Goal: Information Seeking & Learning: Learn about a topic

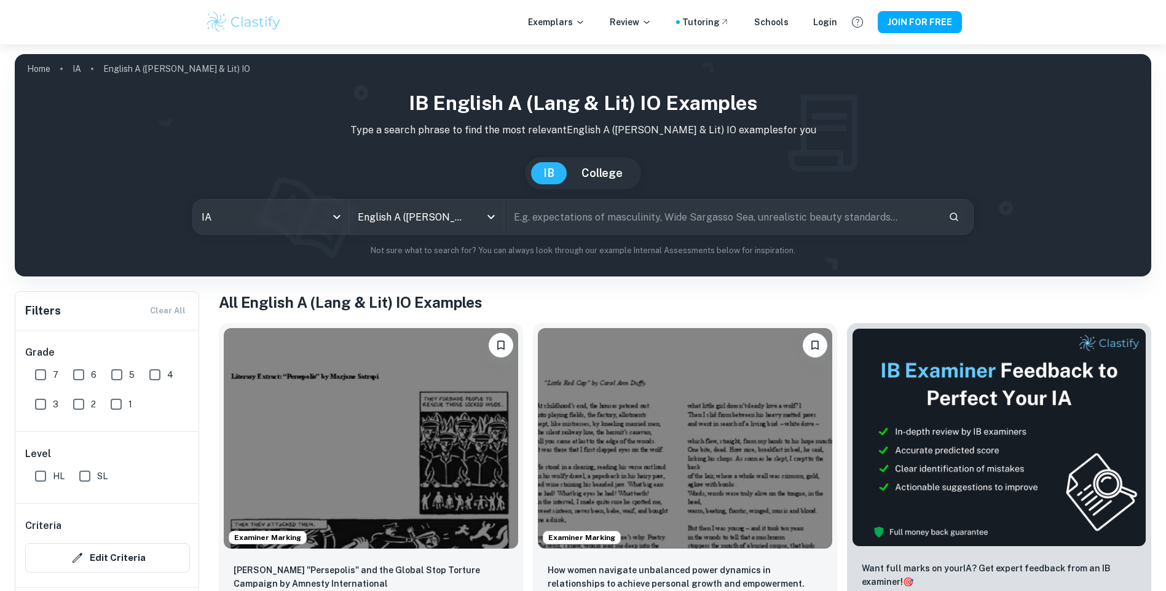
scroll to position [184, 0]
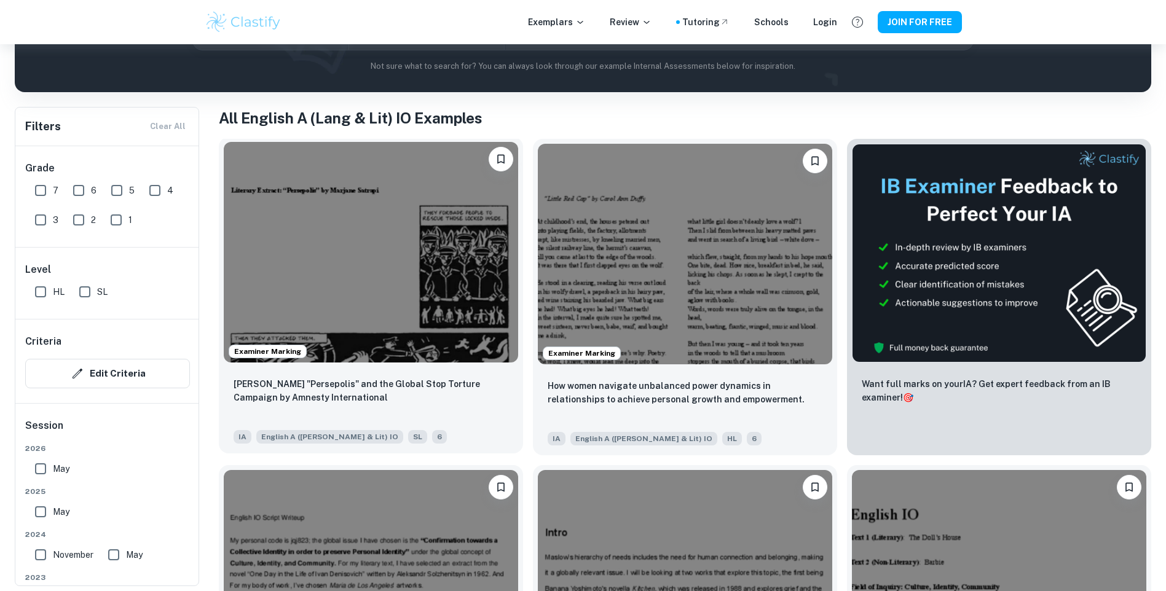
click at [394, 251] on img at bounding box center [371, 252] width 294 height 221
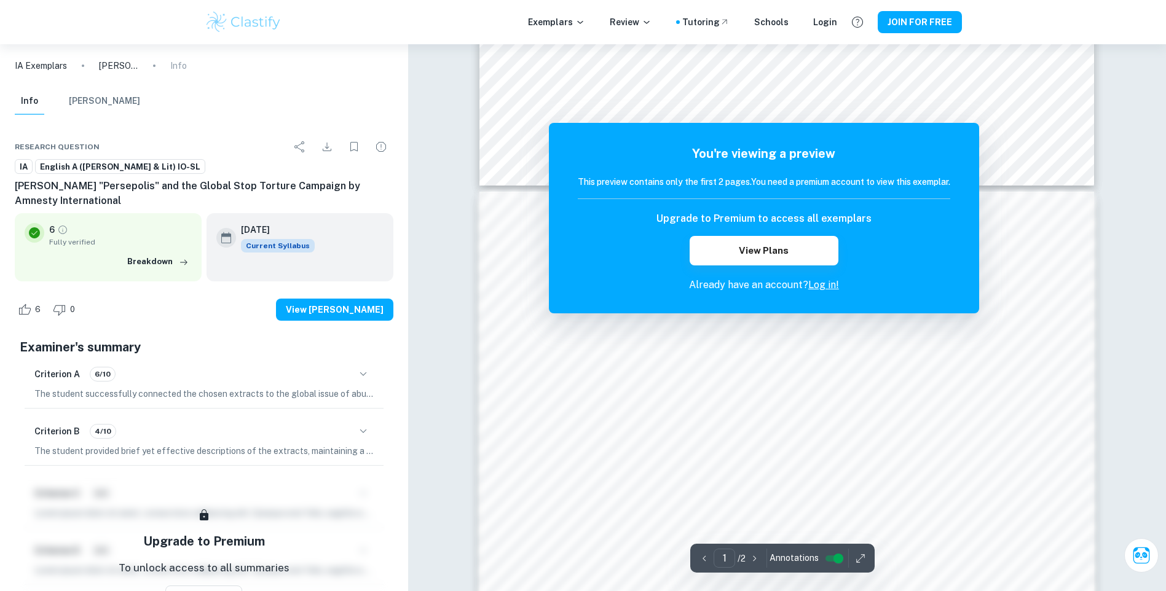
scroll to position [984, 0]
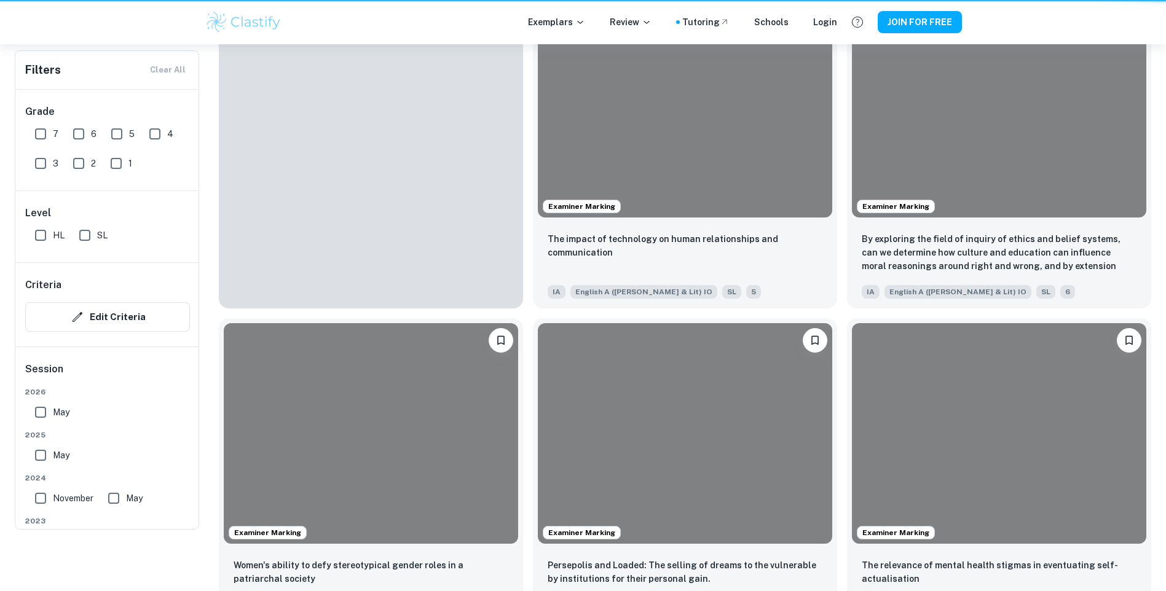
scroll to position [184, 0]
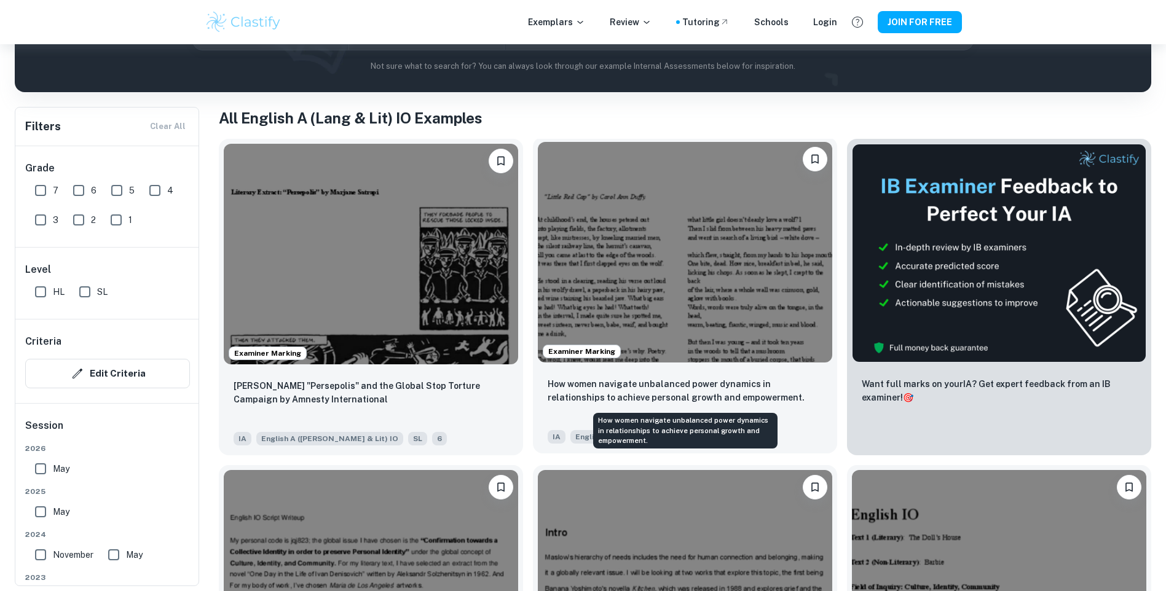
click at [737, 393] on p "How women navigate unbalanced power dynamics in relationships to achieve person…" at bounding box center [685, 390] width 275 height 27
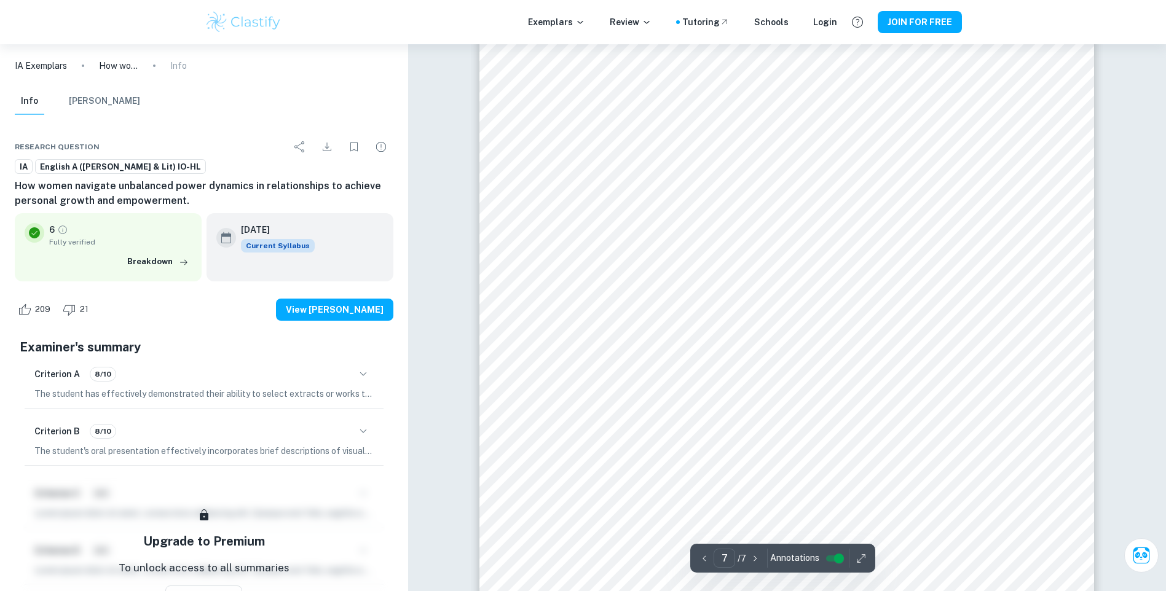
scroll to position [5277, 0]
type input "4"
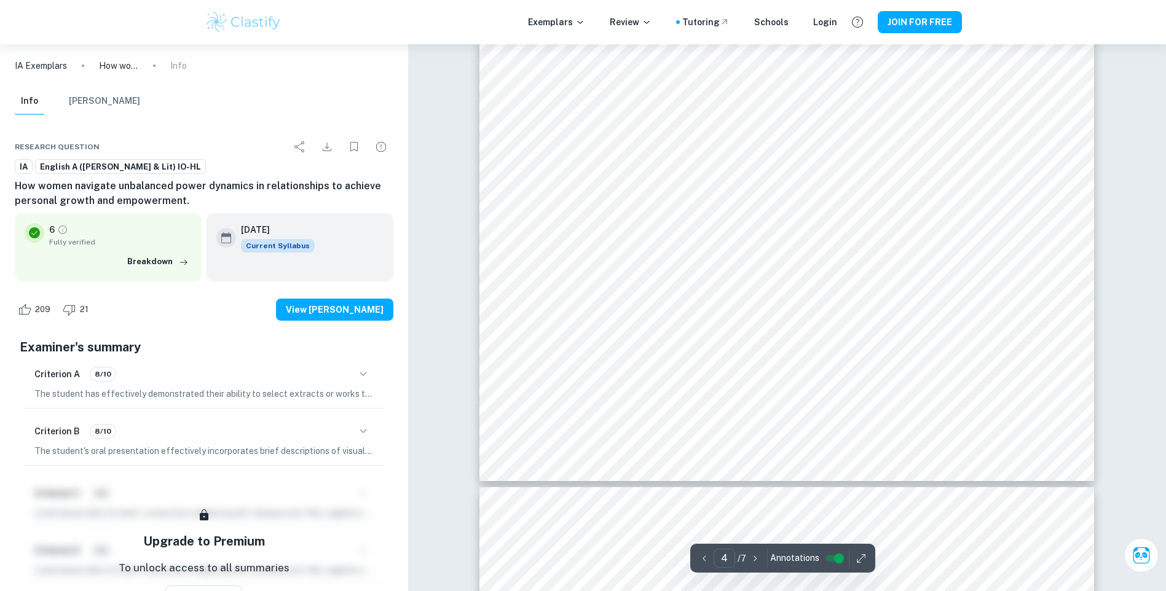
scroll to position [2662, 0]
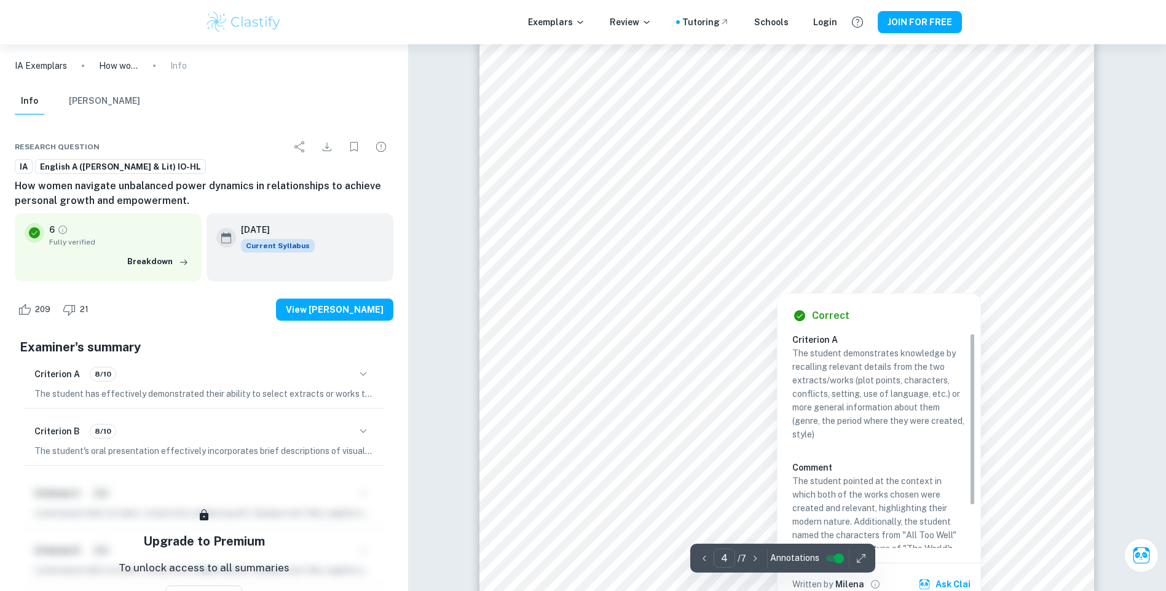
click at [736, 240] on div at bounding box center [796, 249] width 402 height 20
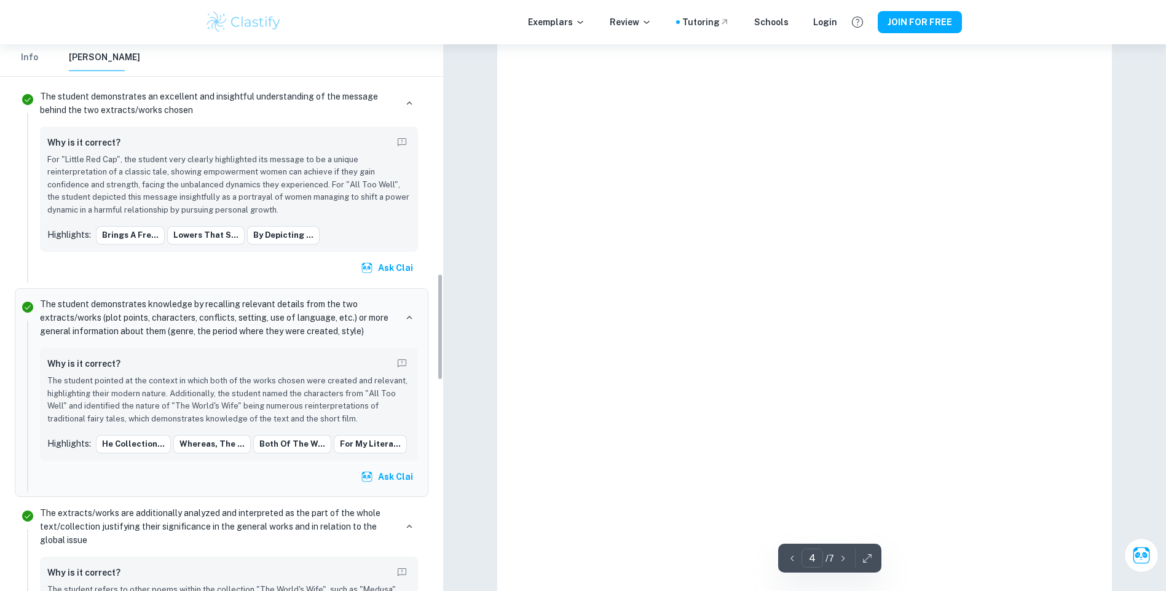
scroll to position [1168, 0]
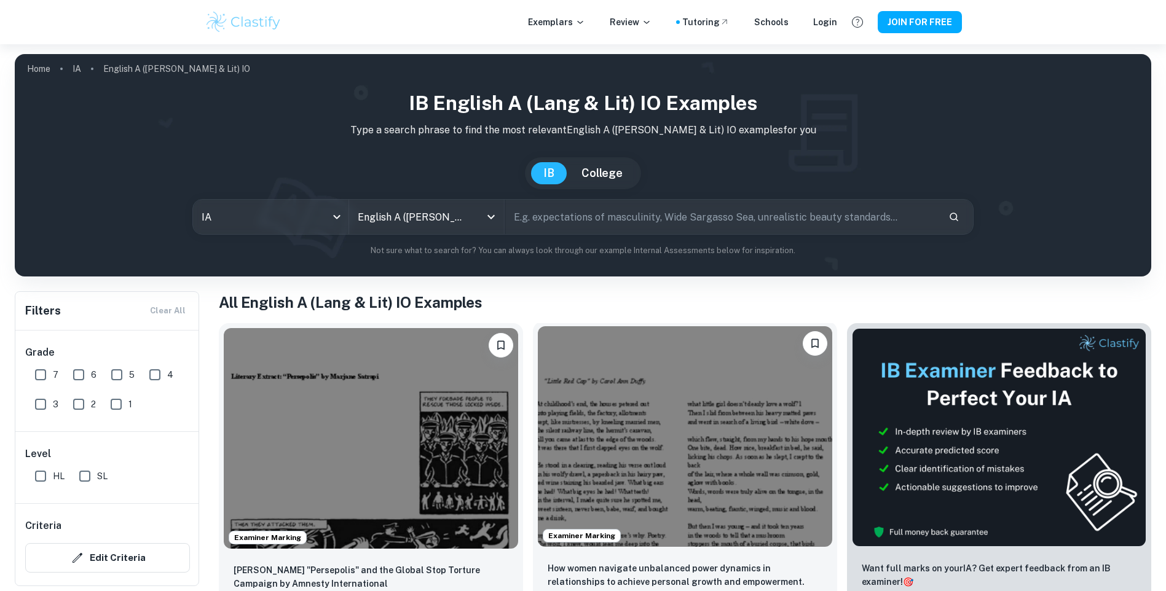
click at [724, 395] on img at bounding box center [685, 436] width 294 height 221
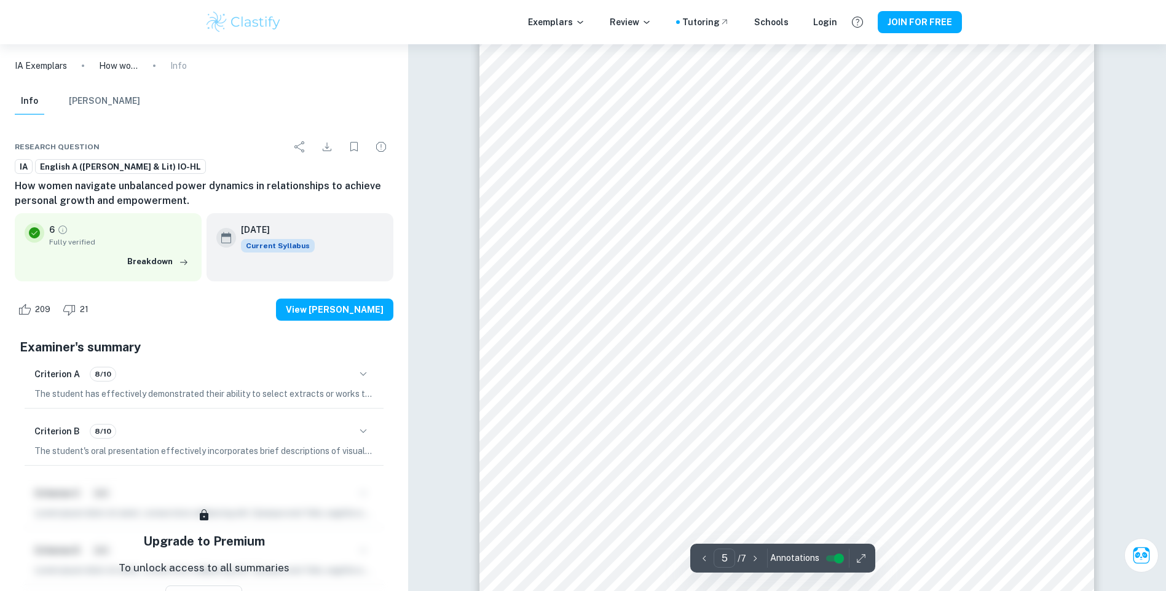
scroll to position [3525, 0]
type input "3"
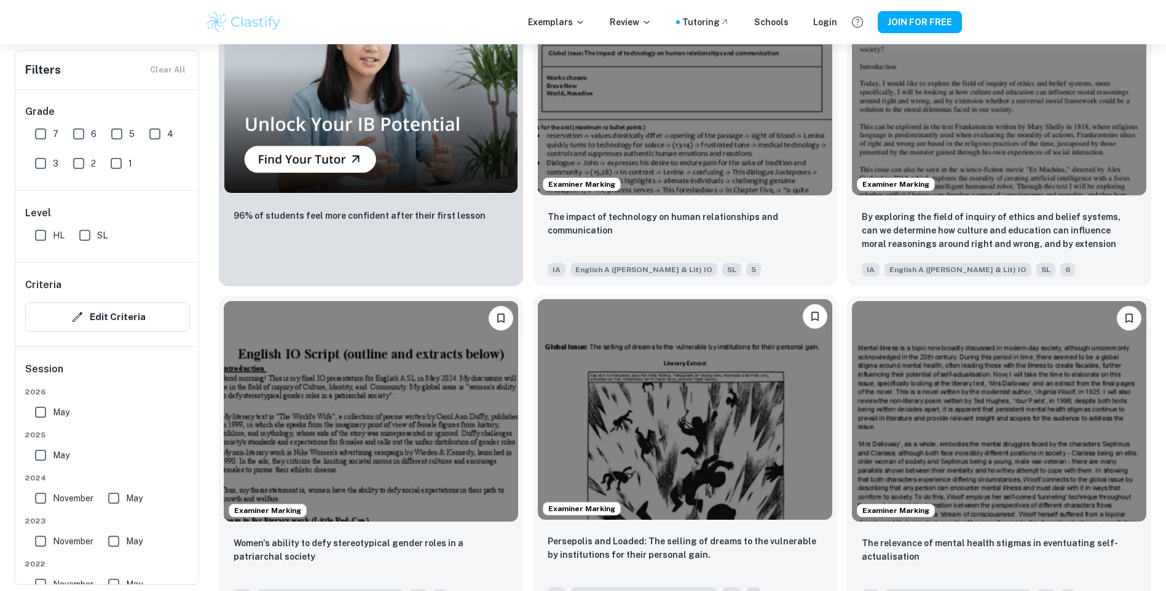
scroll to position [1352, 0]
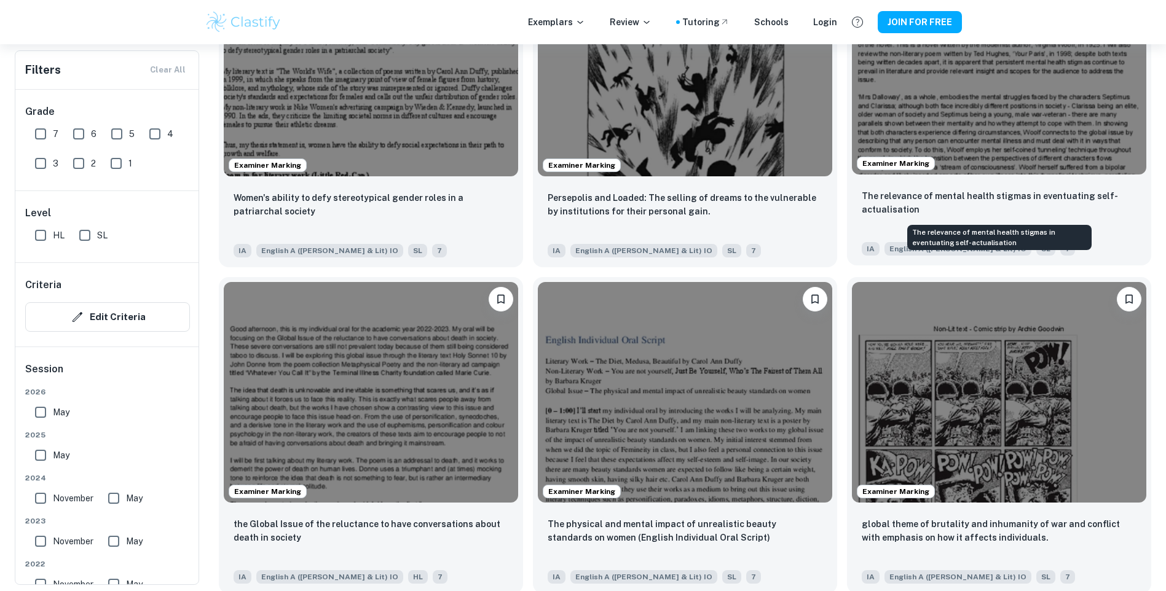
click at [975, 203] on p "The relevance of mental health stigmas in eventuating self-actualisation" at bounding box center [999, 202] width 275 height 27
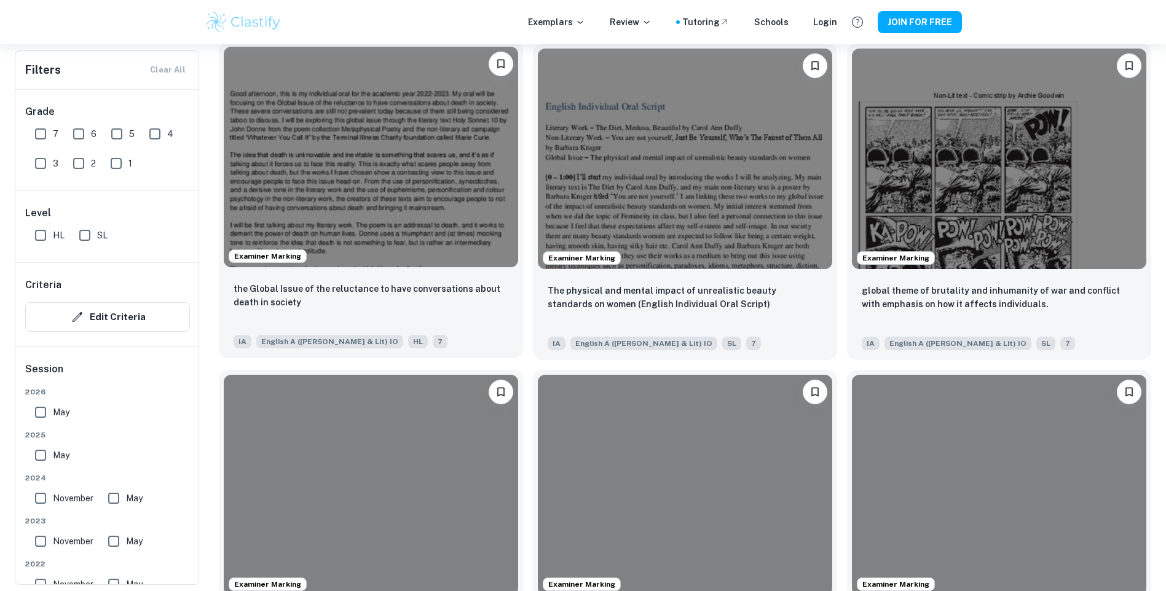
scroll to position [1659, 0]
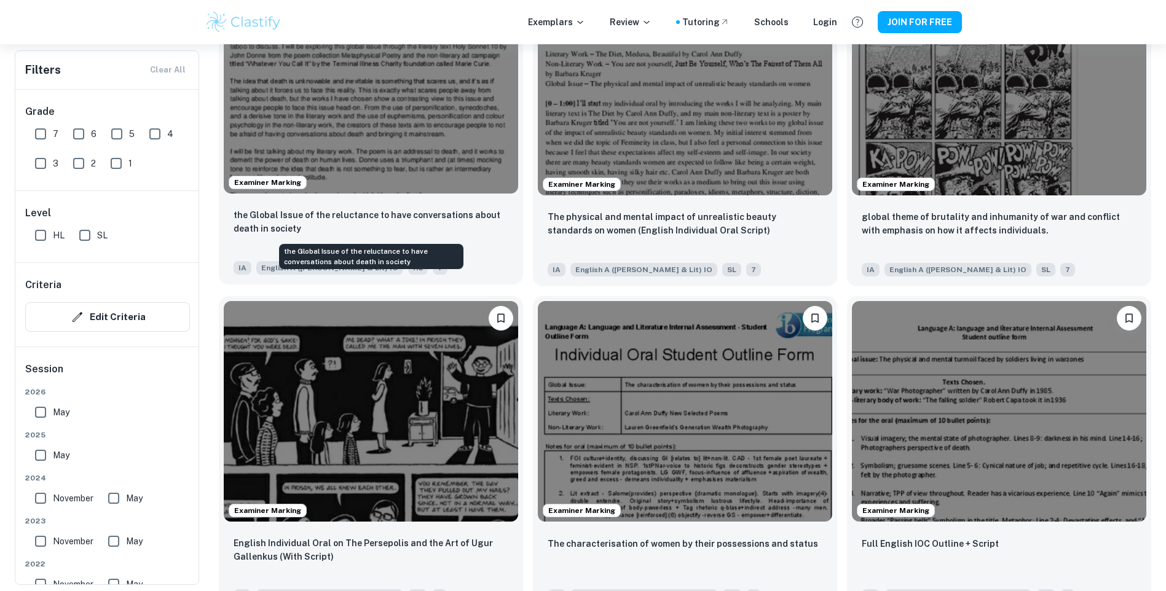
click at [427, 217] on p "the Global Issue of the reluctance to have conversations about death in society" at bounding box center [371, 221] width 275 height 27
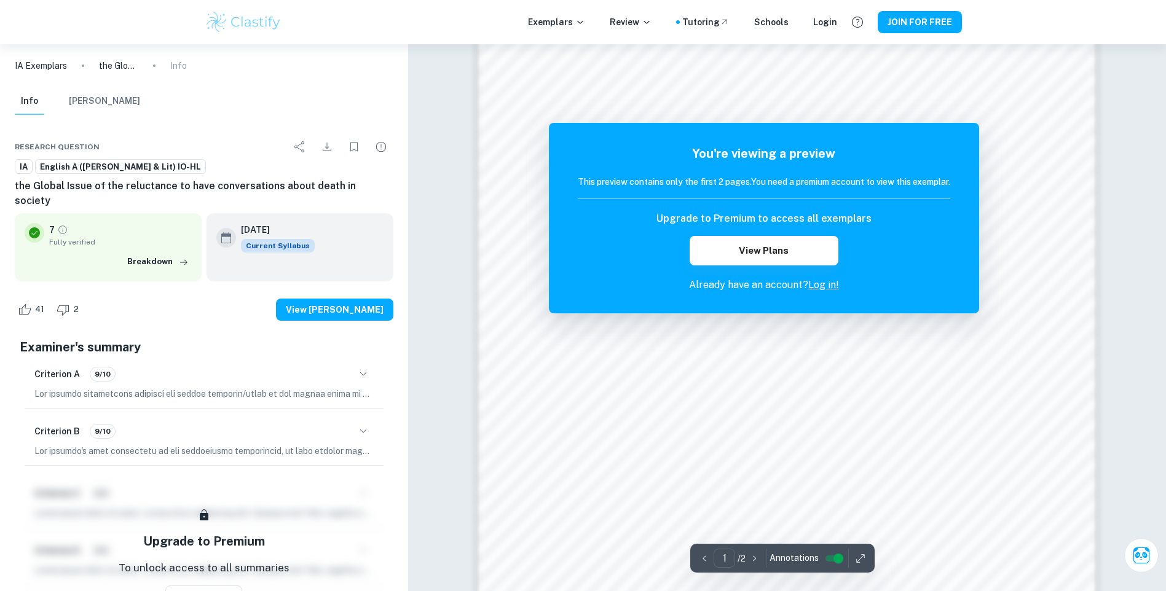
scroll to position [983, 0]
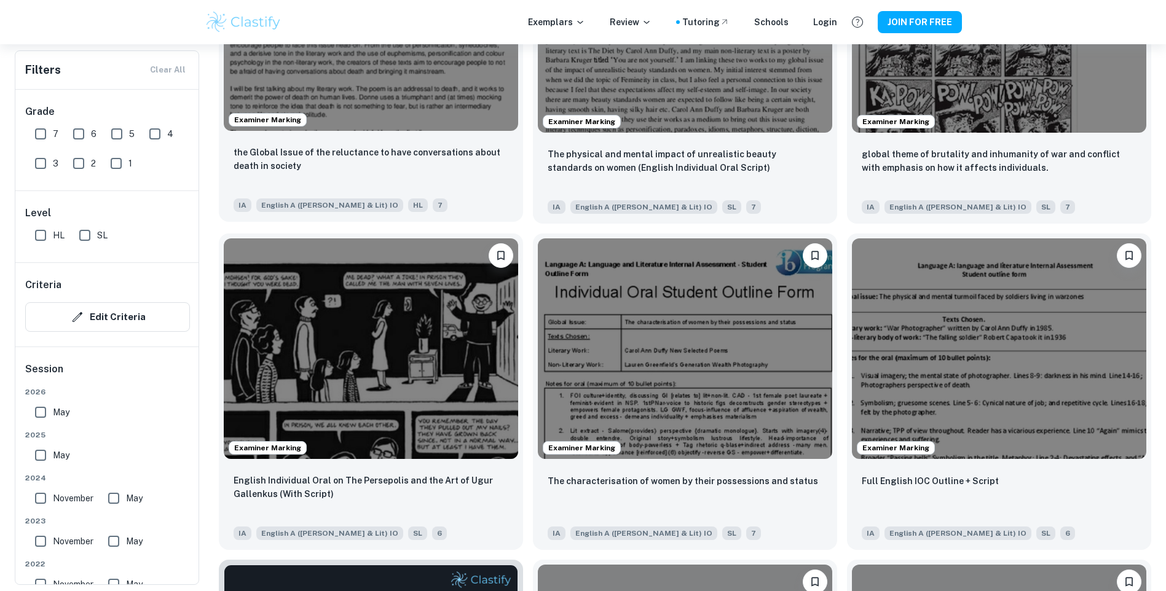
scroll to position [1782, 0]
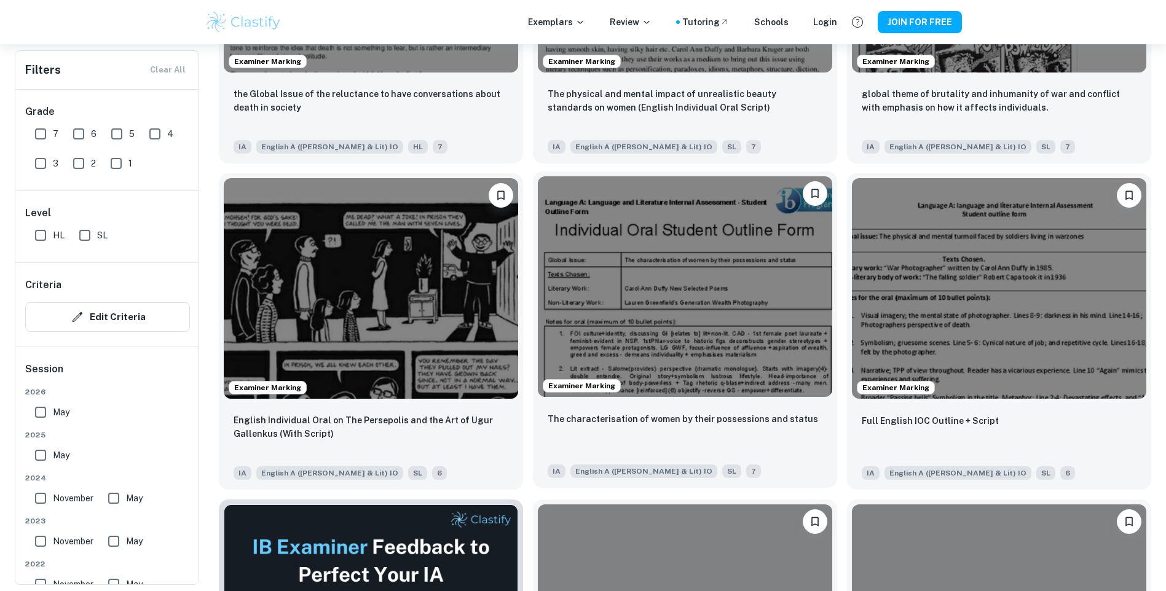
click at [667, 351] on img at bounding box center [685, 286] width 294 height 221
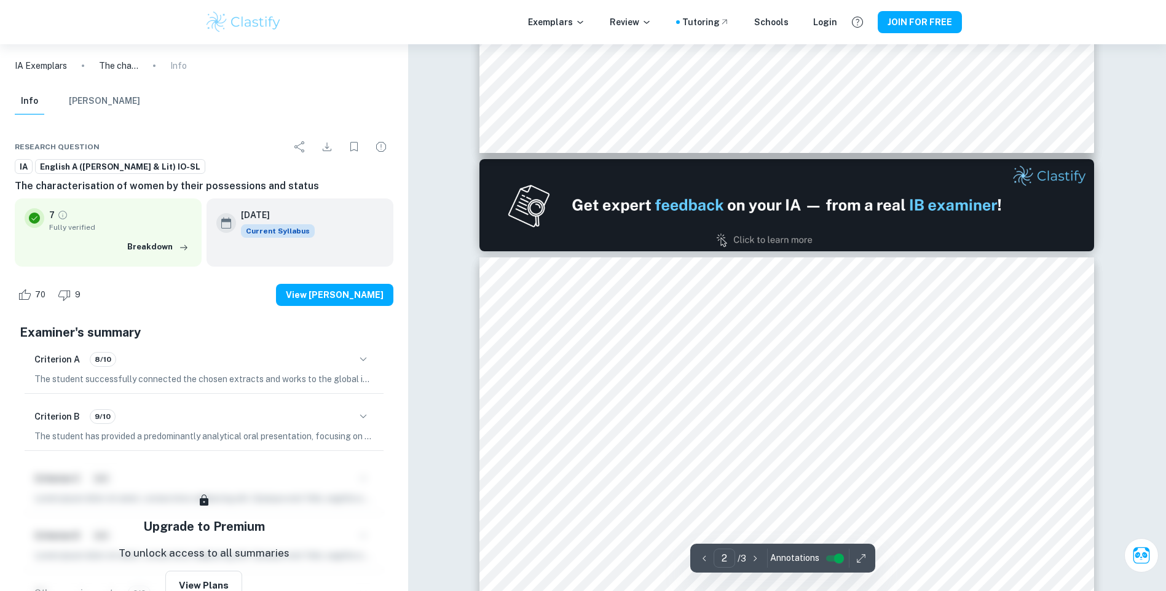
scroll to position [799, 0]
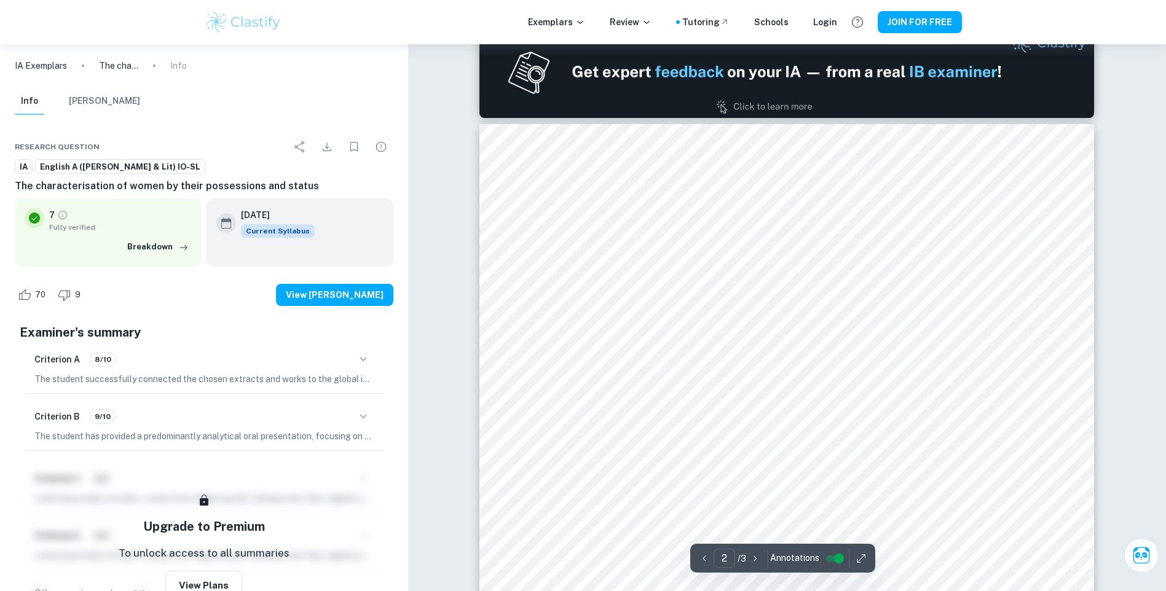
type input "1"
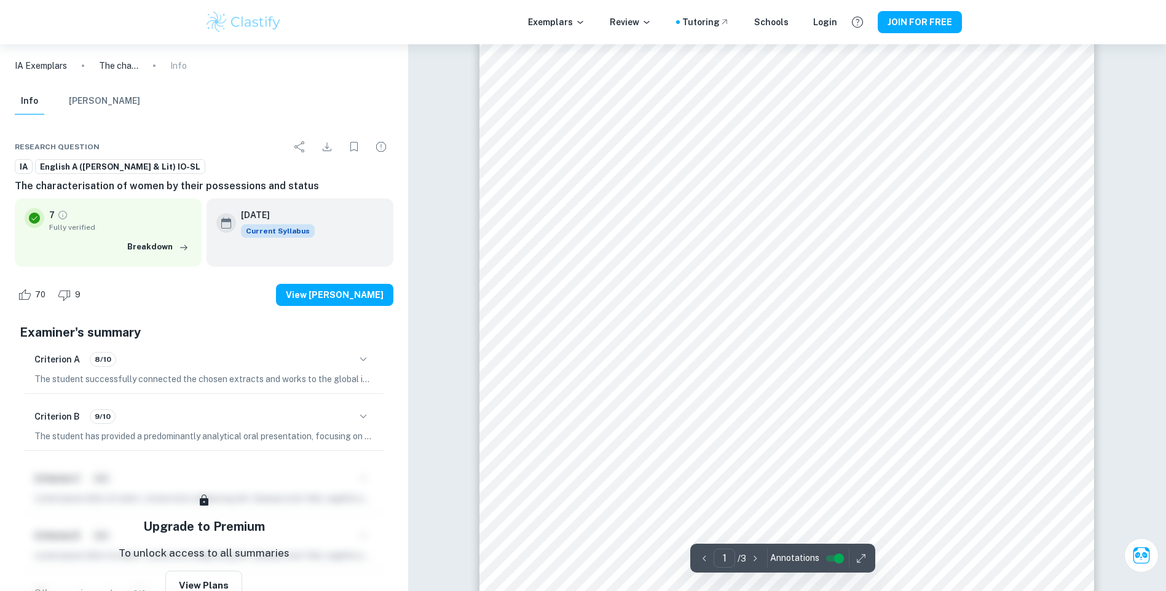
scroll to position [123, 0]
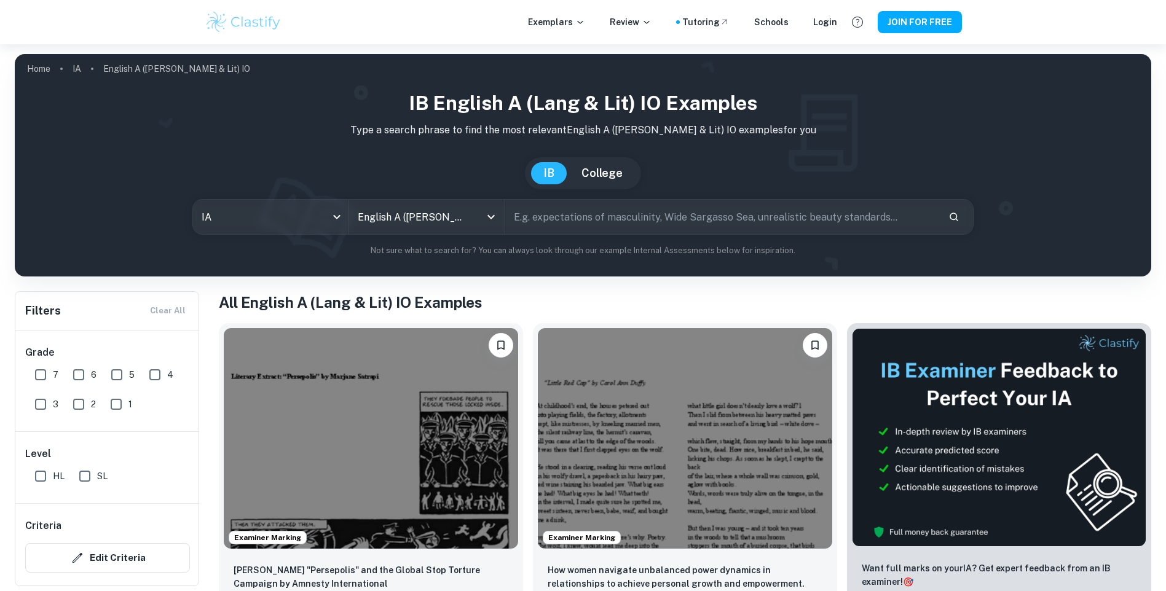
drag, startPoint x: 205, startPoint y: 347, endPoint x: 225, endPoint y: 120, distance: 227.7
click at [492, 218] on icon "Open" at bounding box center [490, 217] width 7 height 4
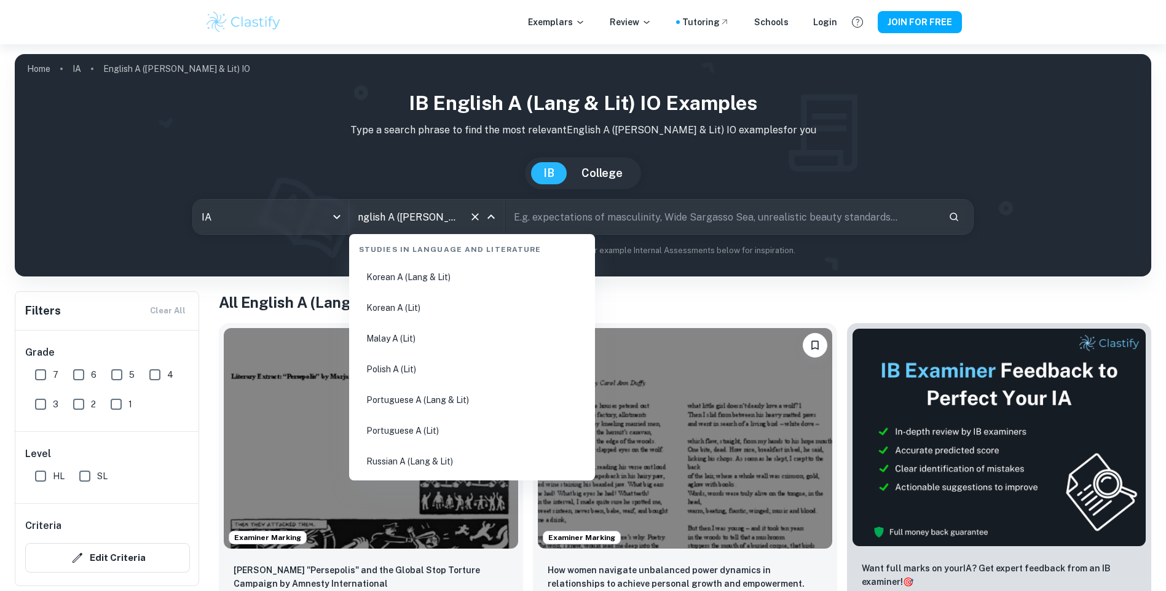
scroll to position [555, 0]
click at [413, 303] on li "Polish A (Lit)" at bounding box center [472, 308] width 236 height 28
type input "Polish A (Lit)"
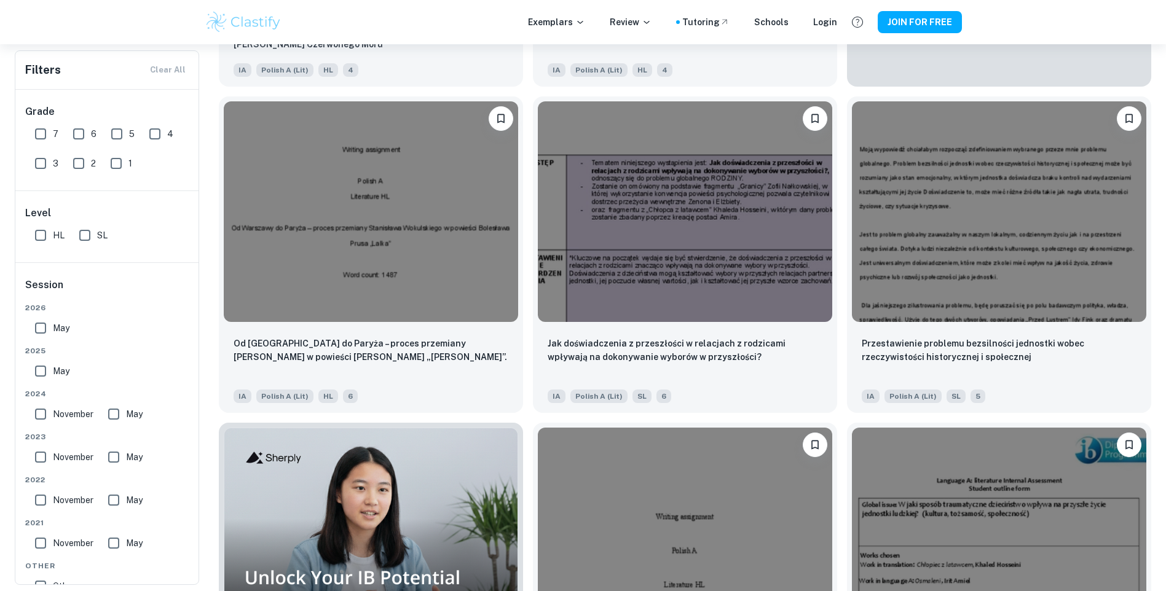
scroll to position [492, 0]
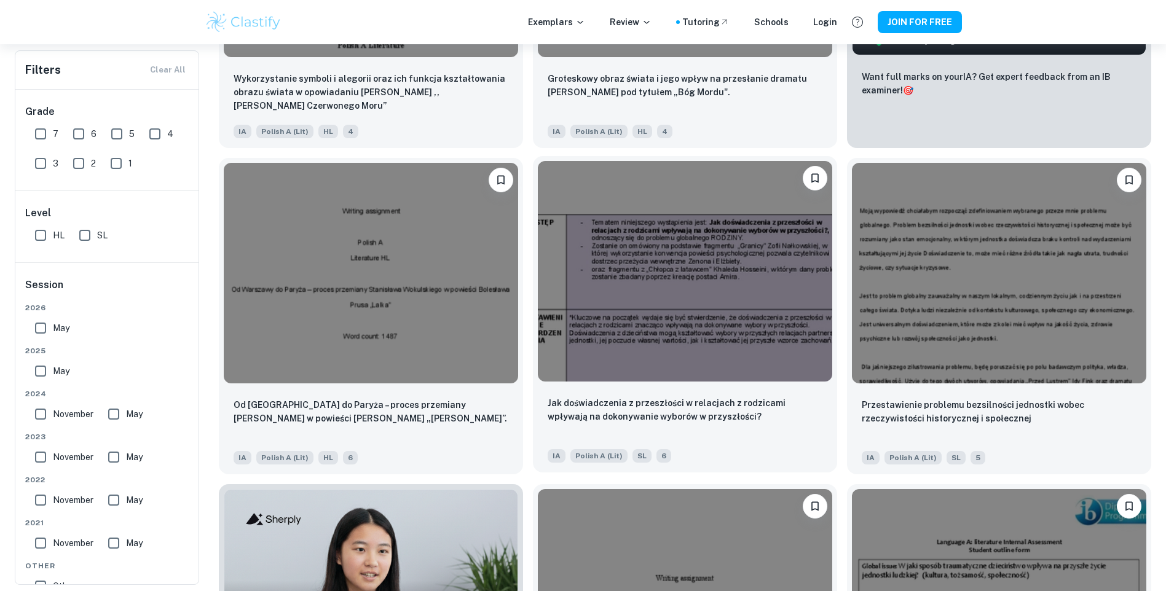
click at [579, 370] on img at bounding box center [685, 271] width 294 height 221
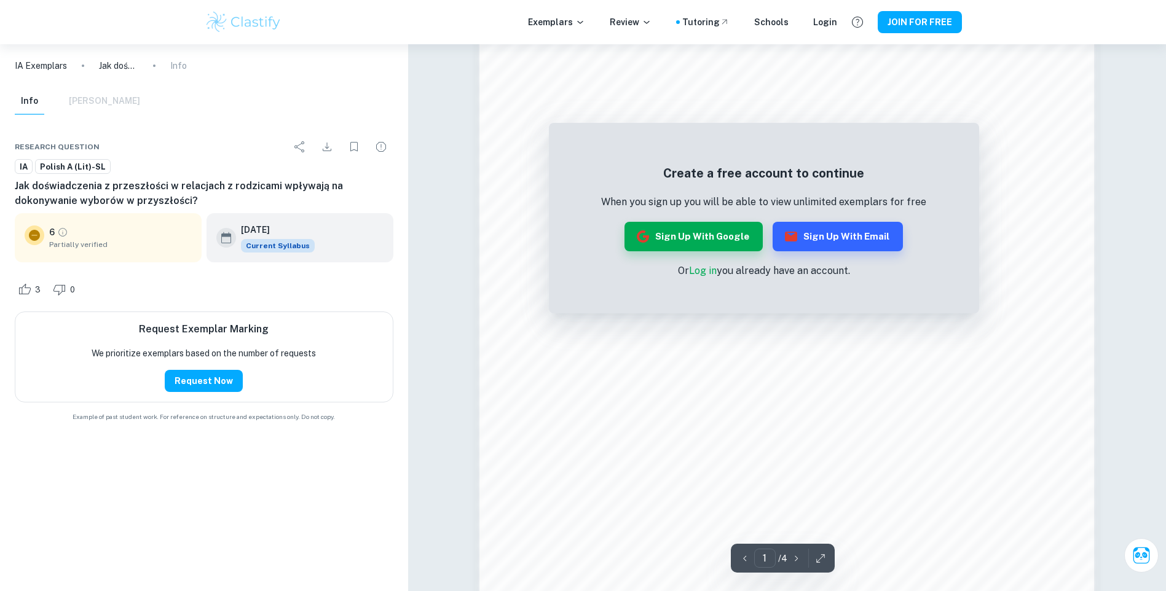
scroll to position [1297, 0]
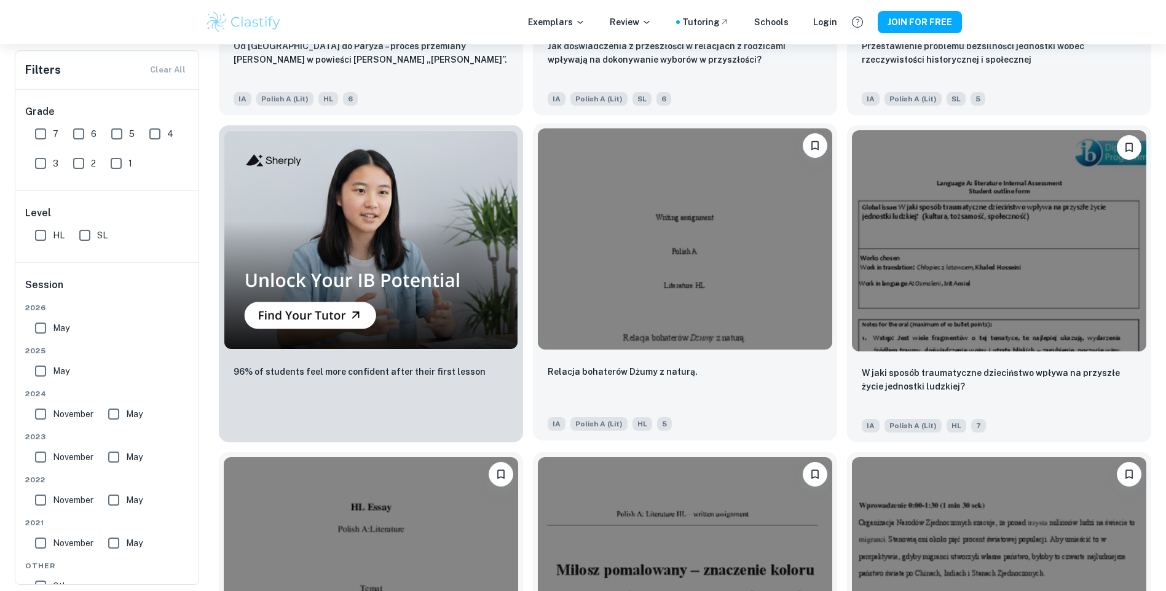
scroll to position [860, 0]
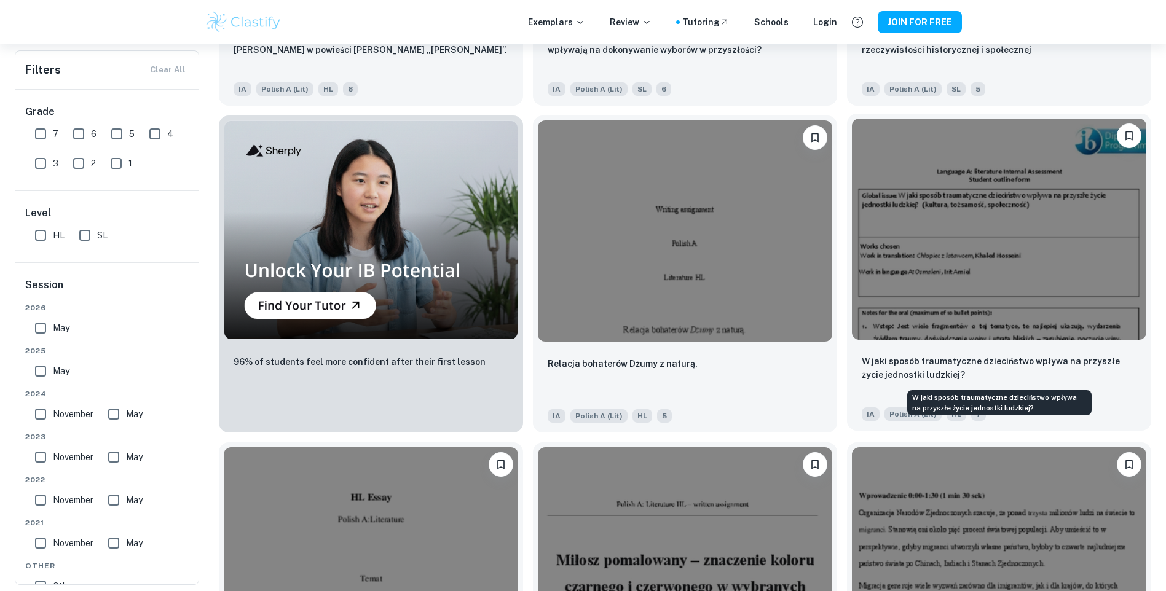
click at [927, 367] on p "W jaki sposób traumatyczne dzieciństwo wpływa na przyszłe życie jednostki ludzk…" at bounding box center [999, 368] width 275 height 27
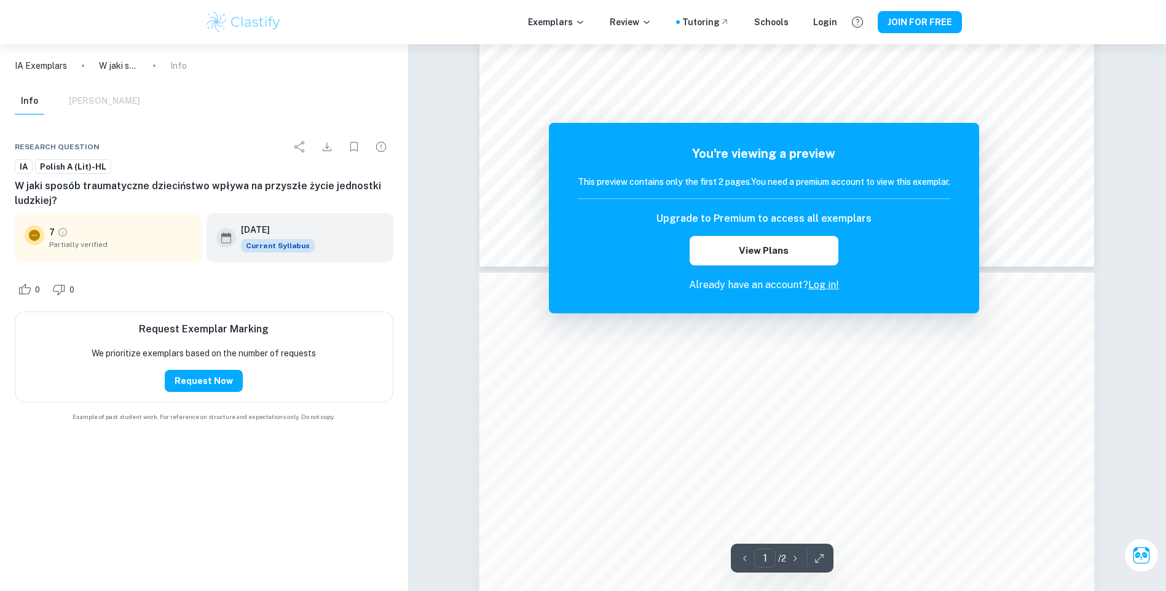
scroll to position [430, 0]
